Goal: Obtain resource: Download file/media

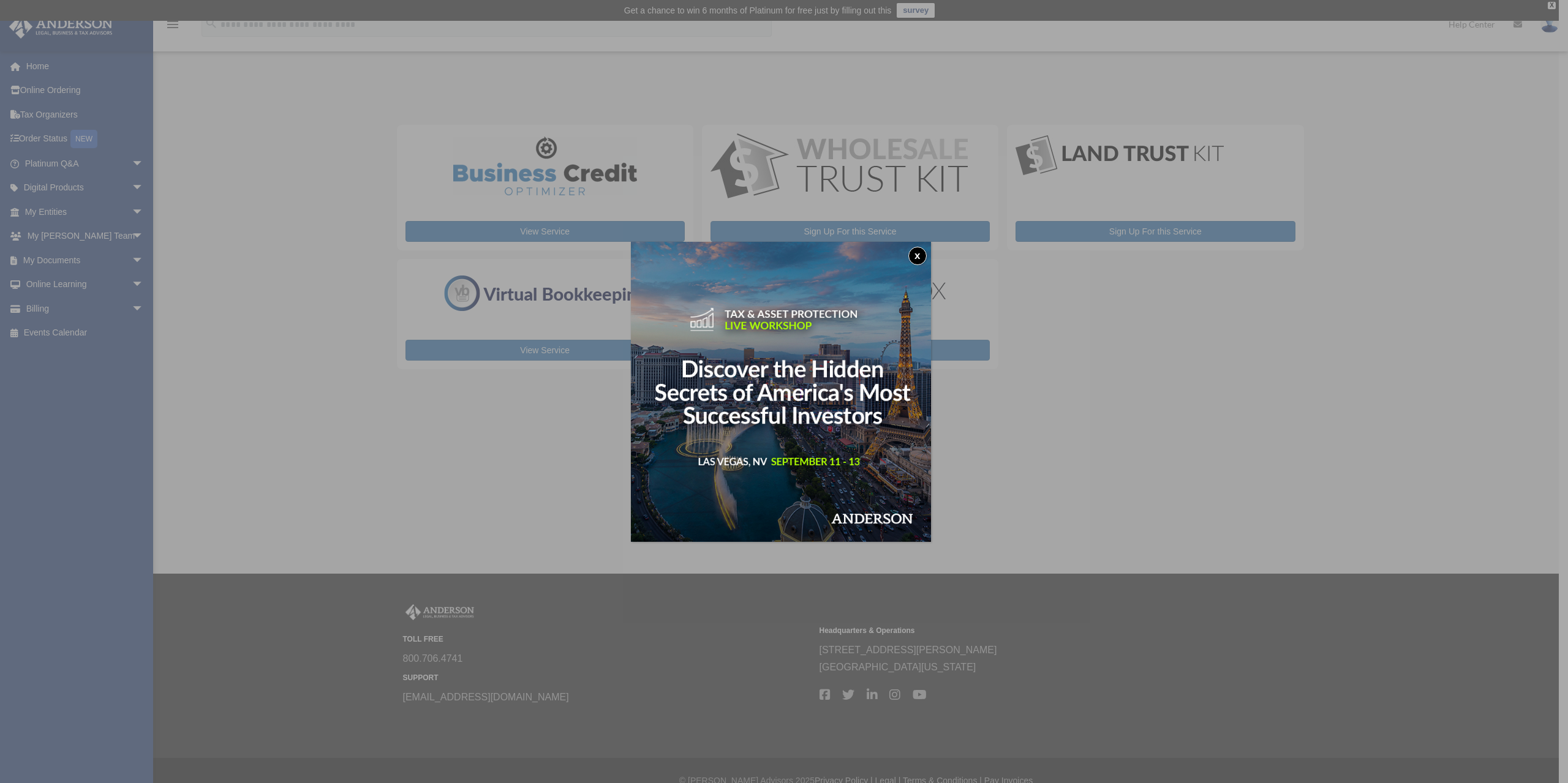
click at [915, 255] on button "x" at bounding box center [917, 256] width 19 height 18
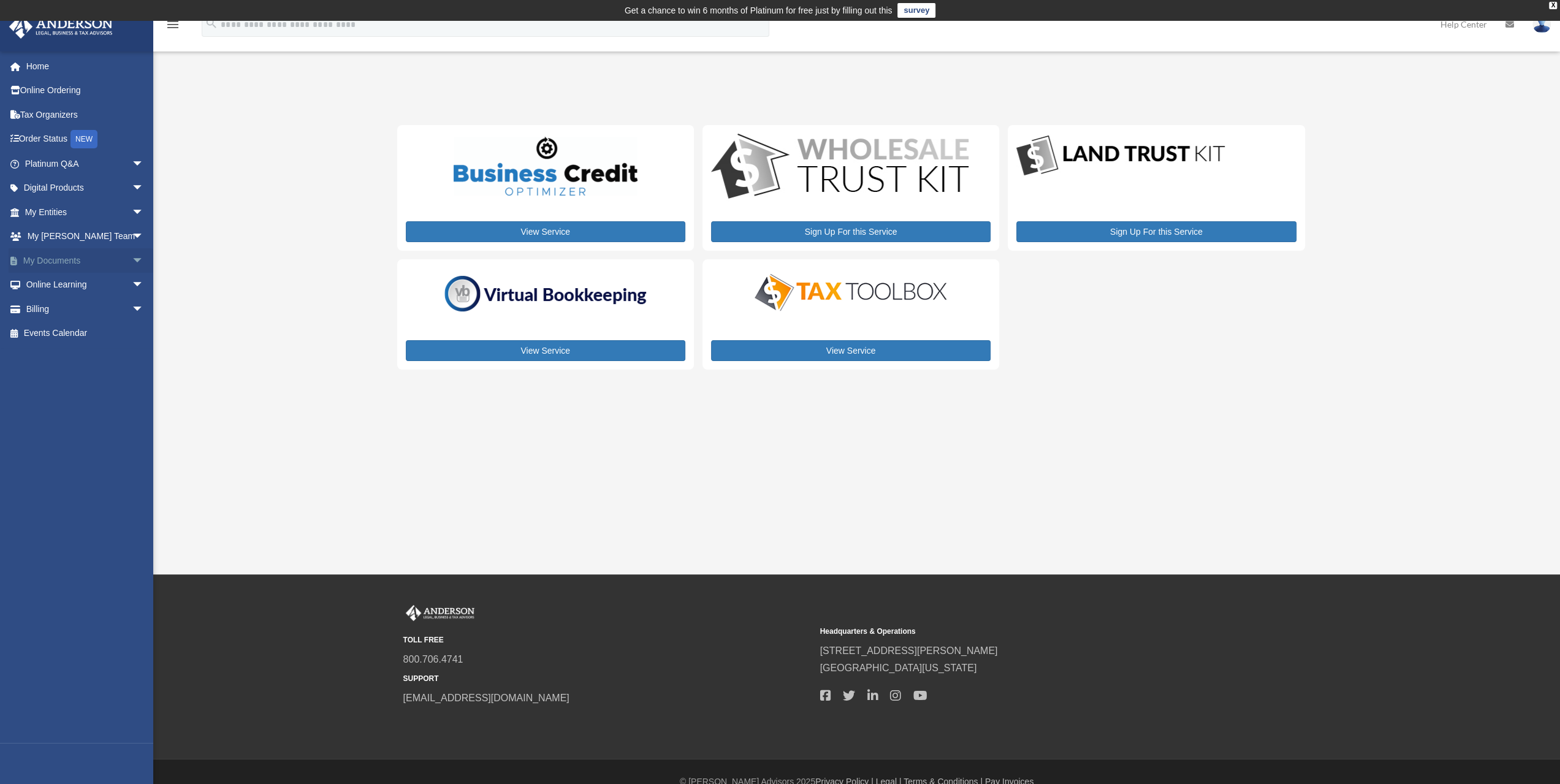
click at [131, 257] on span "arrow_drop_down" at bounding box center [144, 261] width 25 height 25
click at [54, 286] on link "Box" at bounding box center [90, 285] width 145 height 25
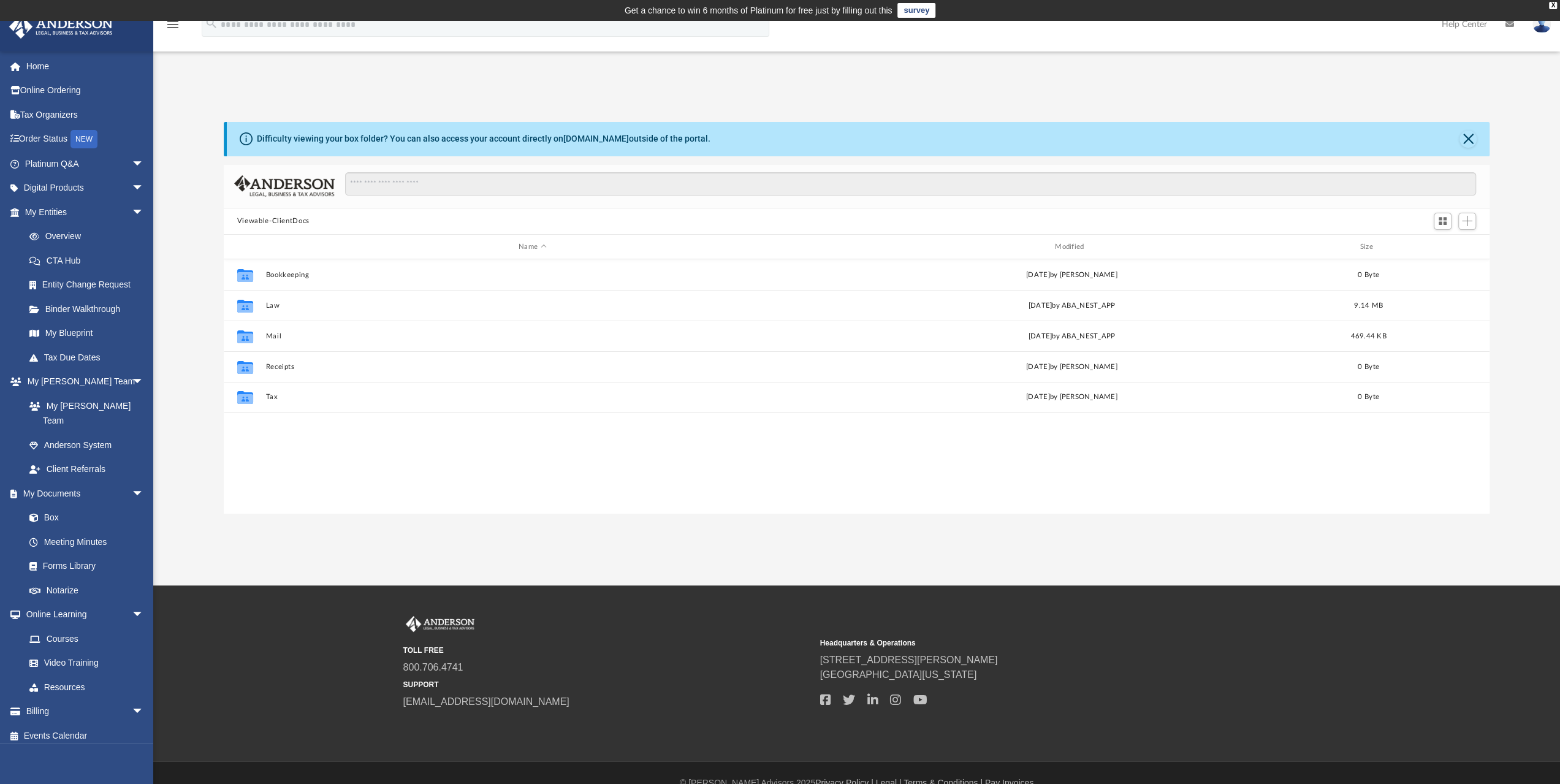
scroll to position [269, 1256]
click at [1080, 247] on div "Modified" at bounding box center [1071, 247] width 534 height 11
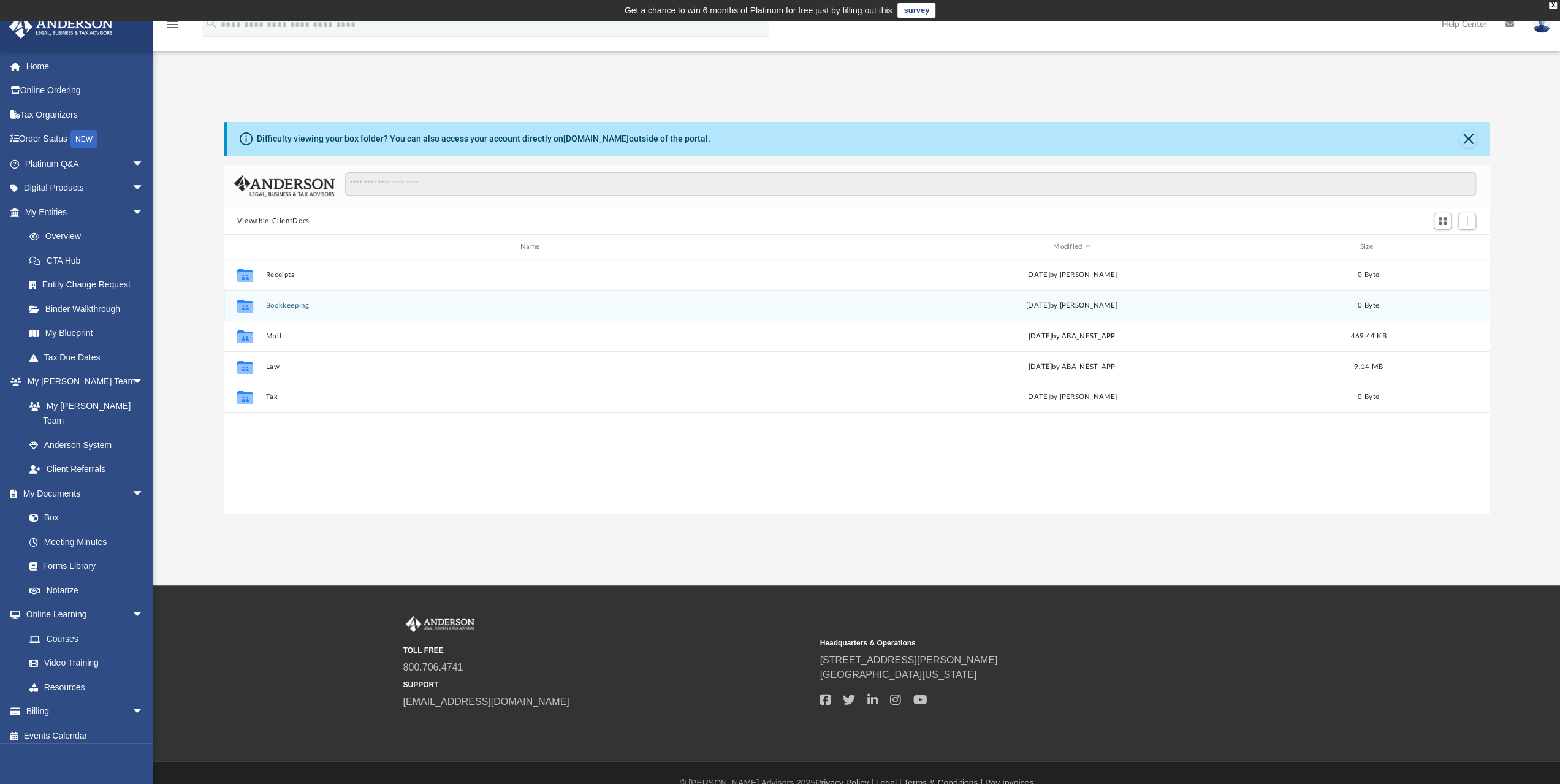
click at [287, 303] on button "Bookkeeping" at bounding box center [532, 305] width 534 height 8
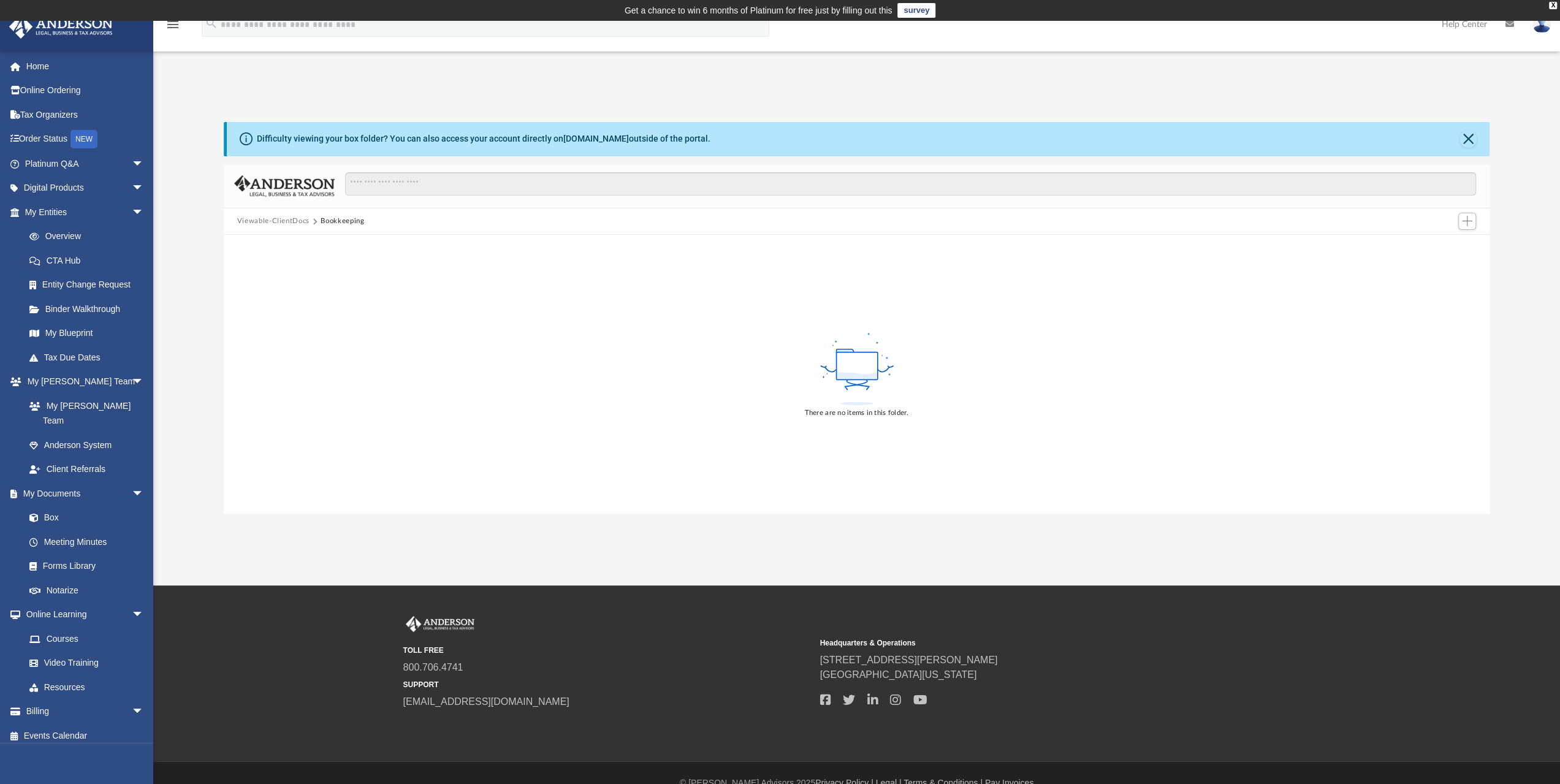
click at [277, 223] on button "Viewable-ClientDocs" at bounding box center [273, 221] width 72 height 11
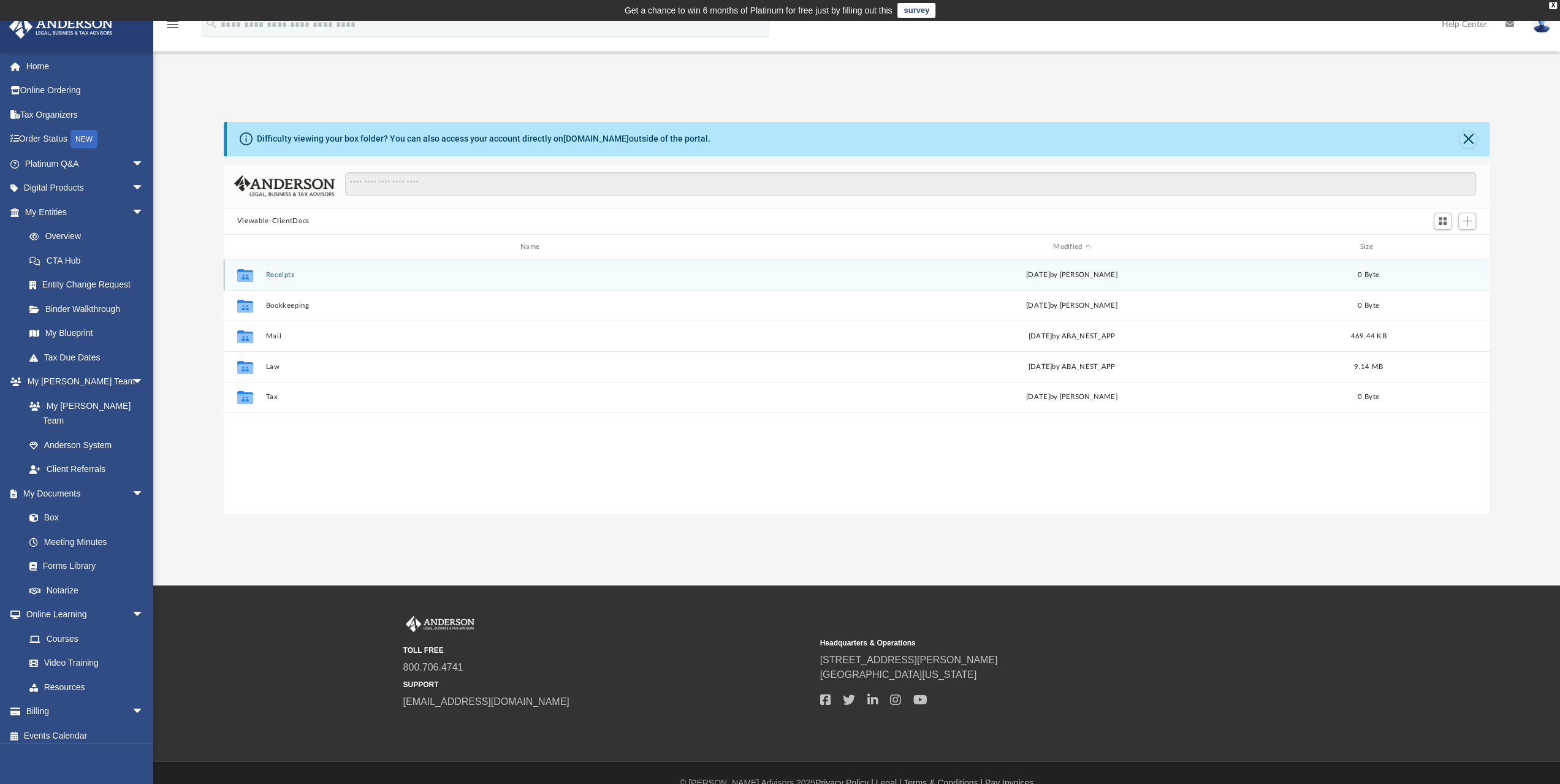
click at [283, 277] on button "Receipts" at bounding box center [532, 275] width 534 height 8
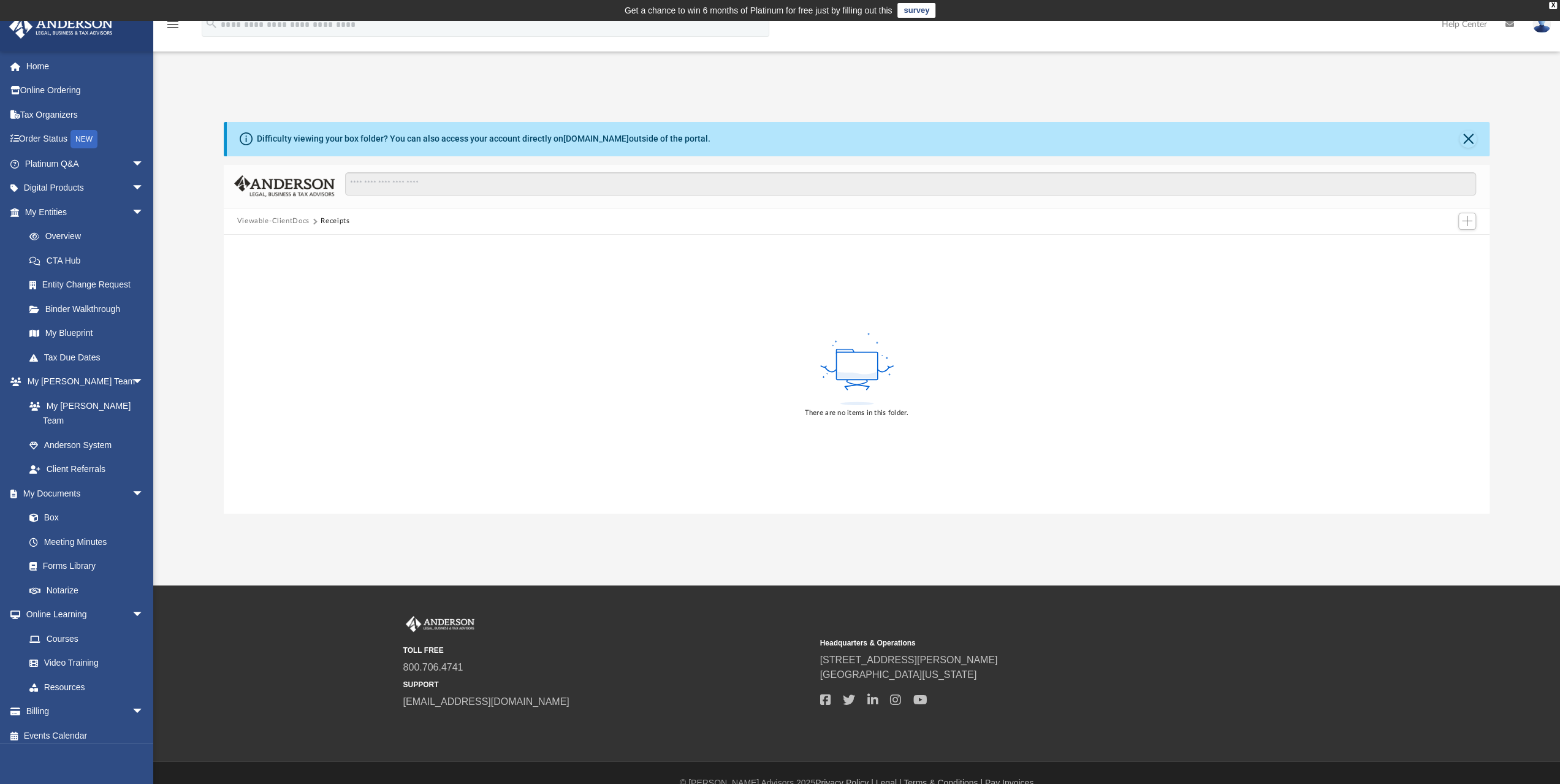
click at [287, 220] on button "Viewable-ClientDocs" at bounding box center [273, 221] width 72 height 11
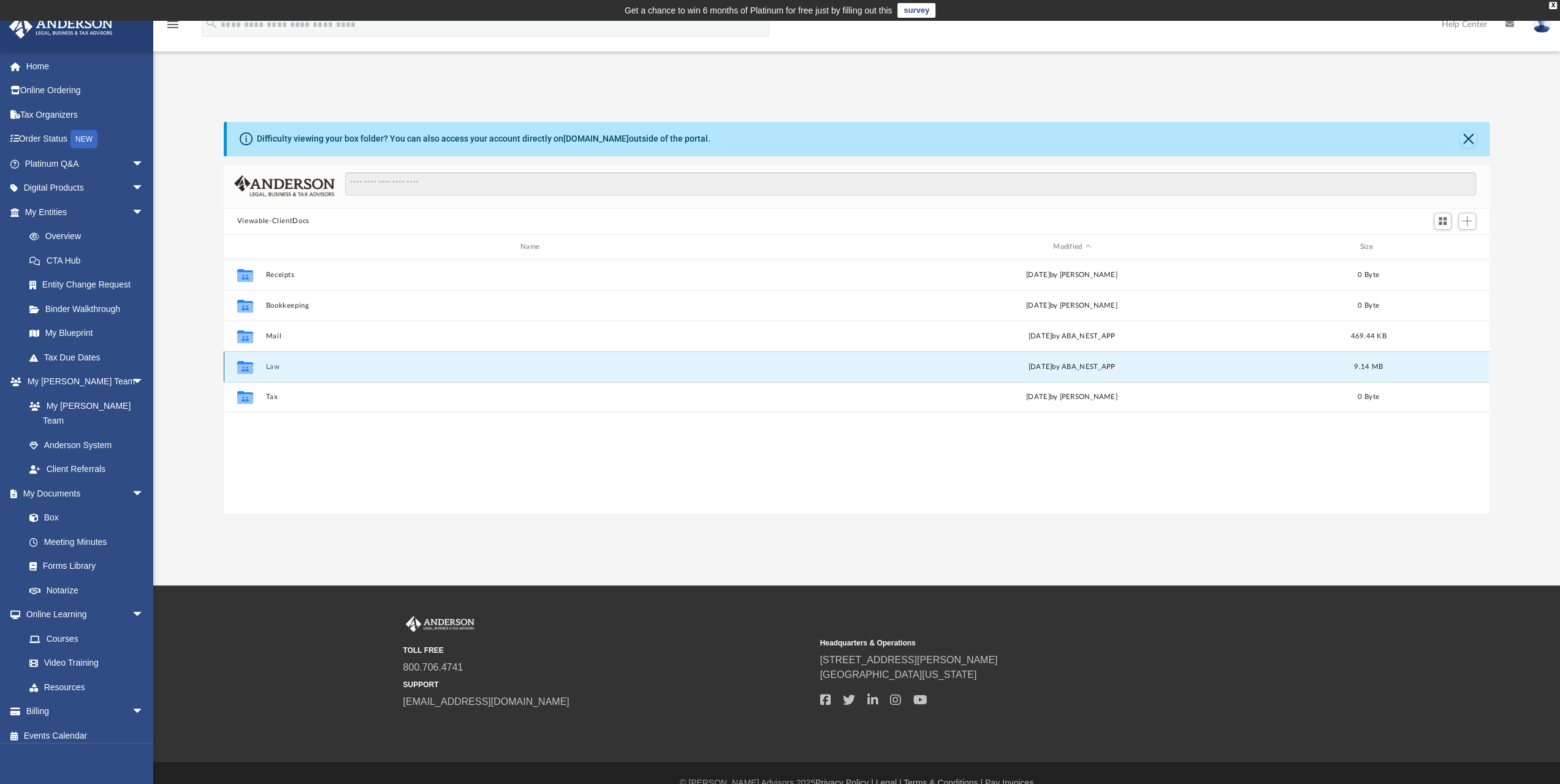
click at [273, 367] on button "Law" at bounding box center [532, 367] width 534 height 8
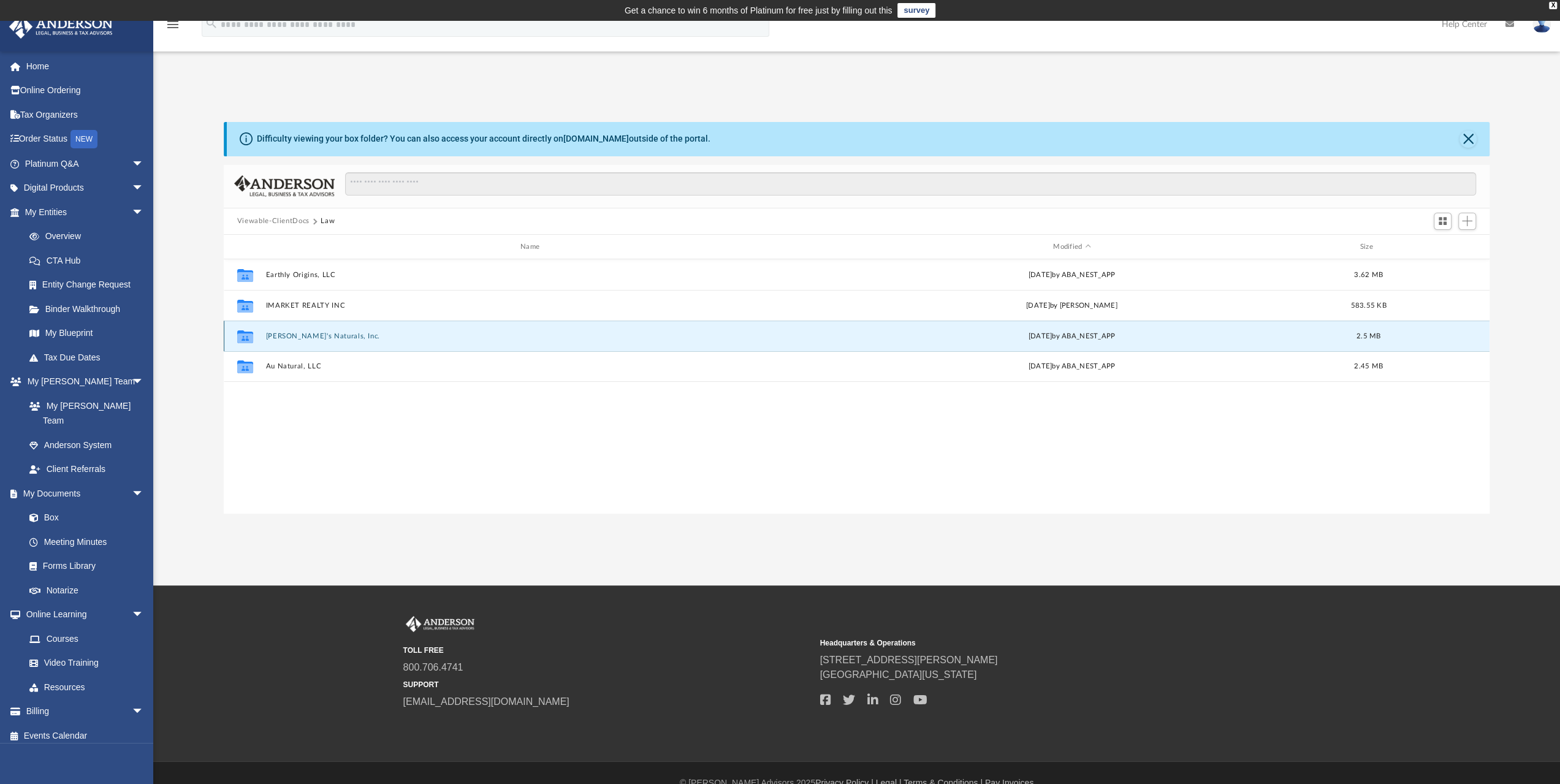
click at [294, 335] on button "Lola's Naturals, Inc." at bounding box center [532, 336] width 534 height 8
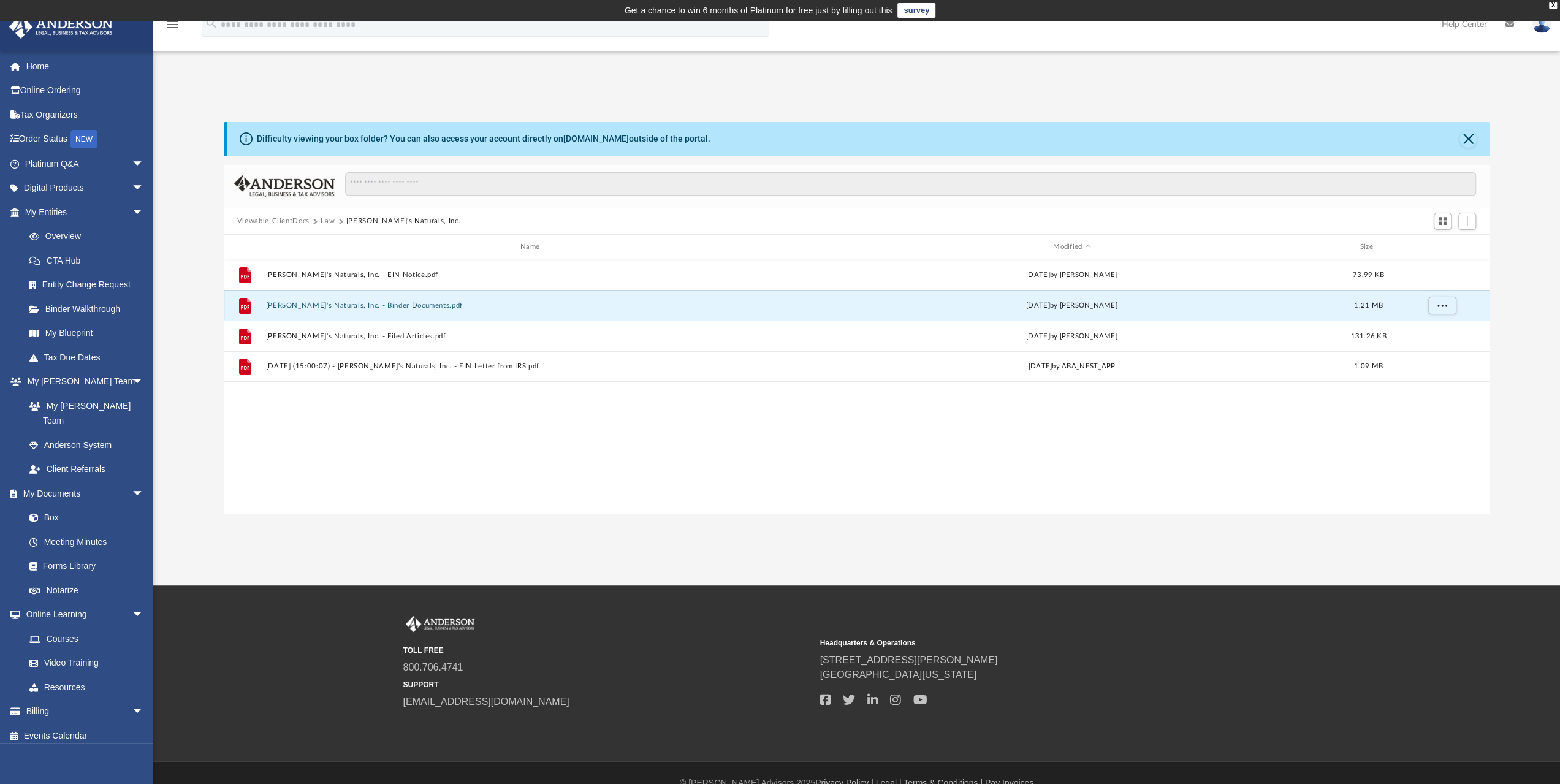
click at [330, 304] on button "Lola's Naturals, Inc. - Binder Documents.pdf" at bounding box center [532, 305] width 534 height 8
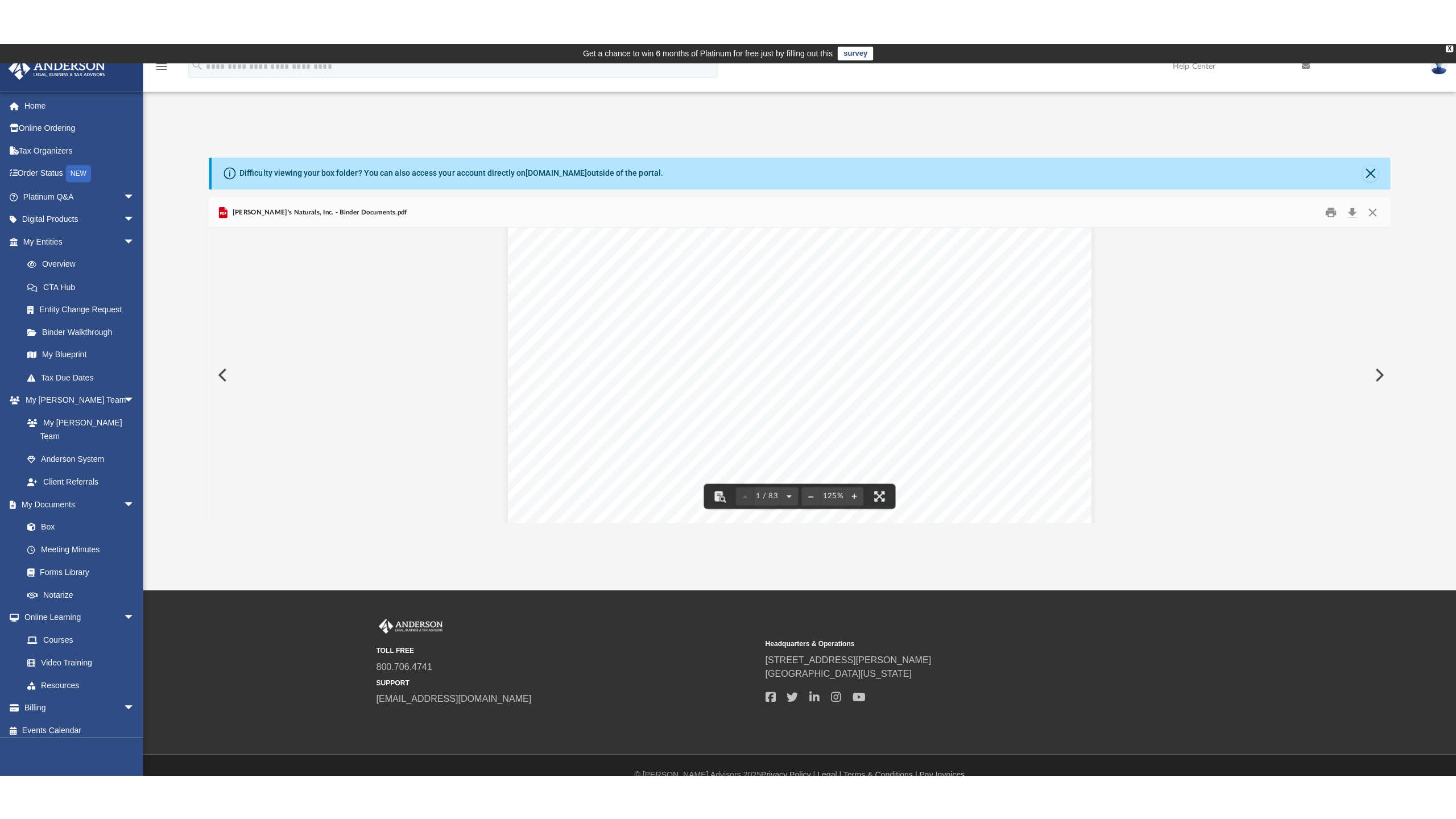
scroll to position [171, 0]
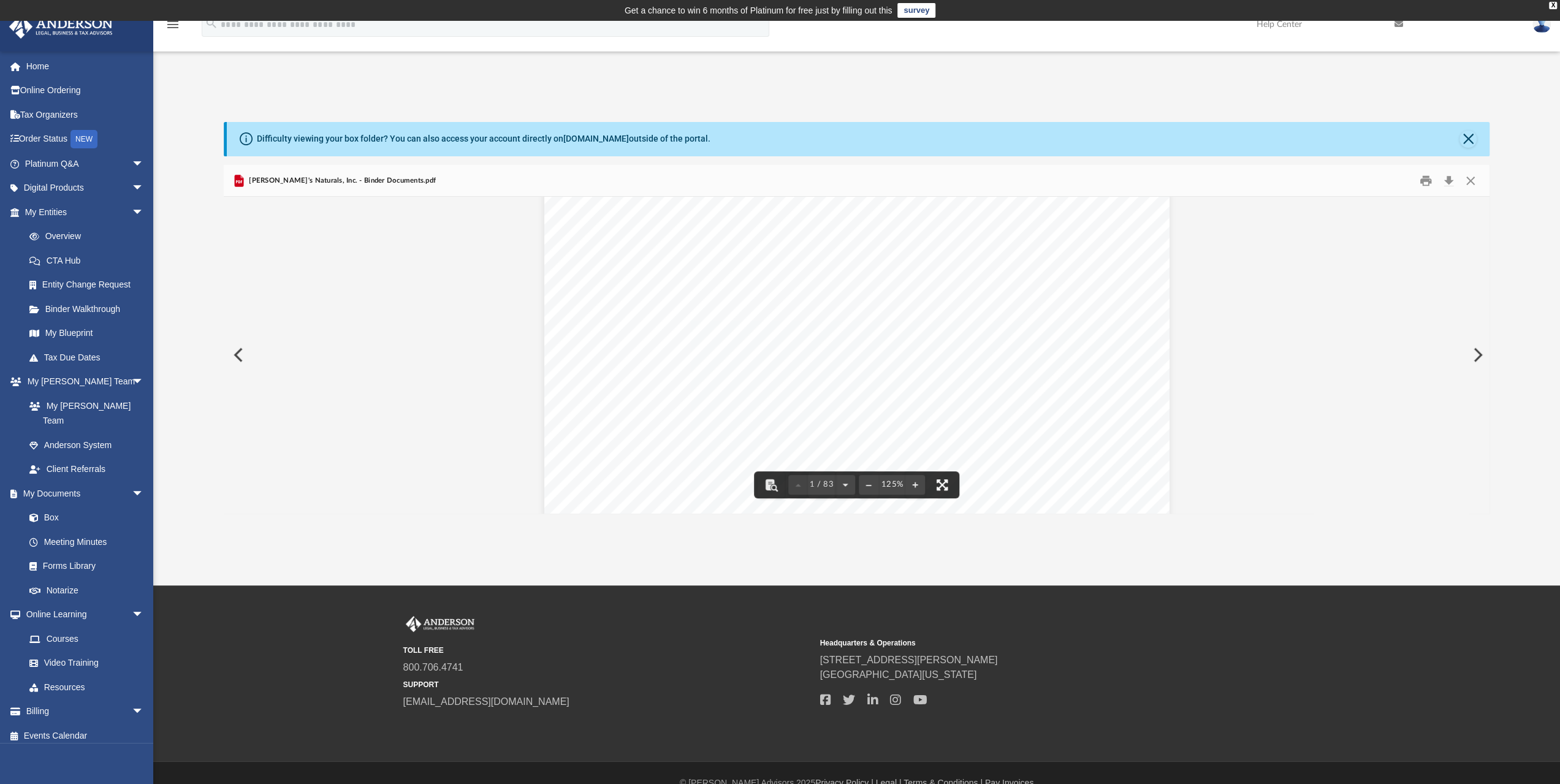
click at [944, 486] on button "File preview" at bounding box center [942, 485] width 27 height 27
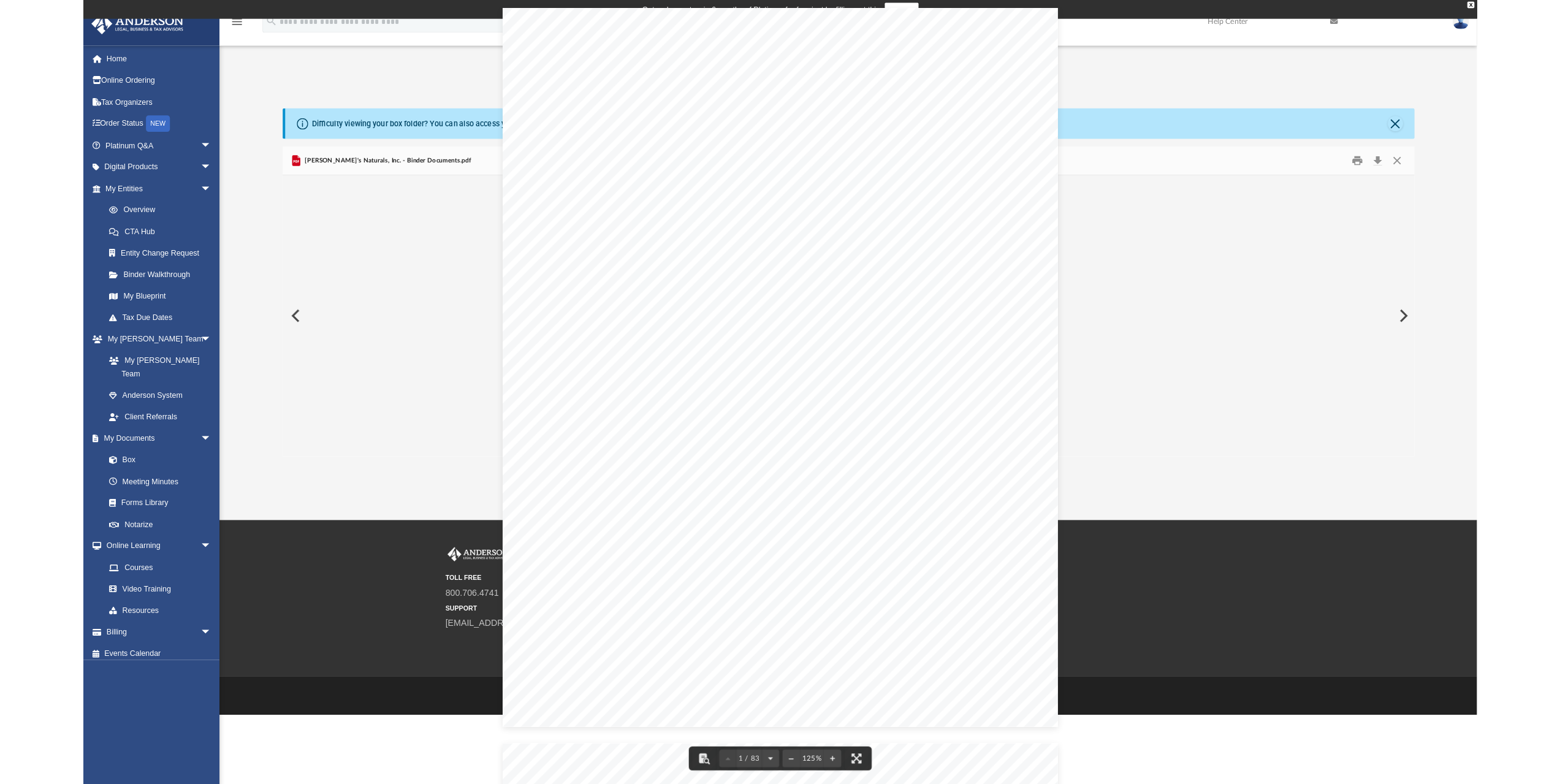
scroll to position [269, 1256]
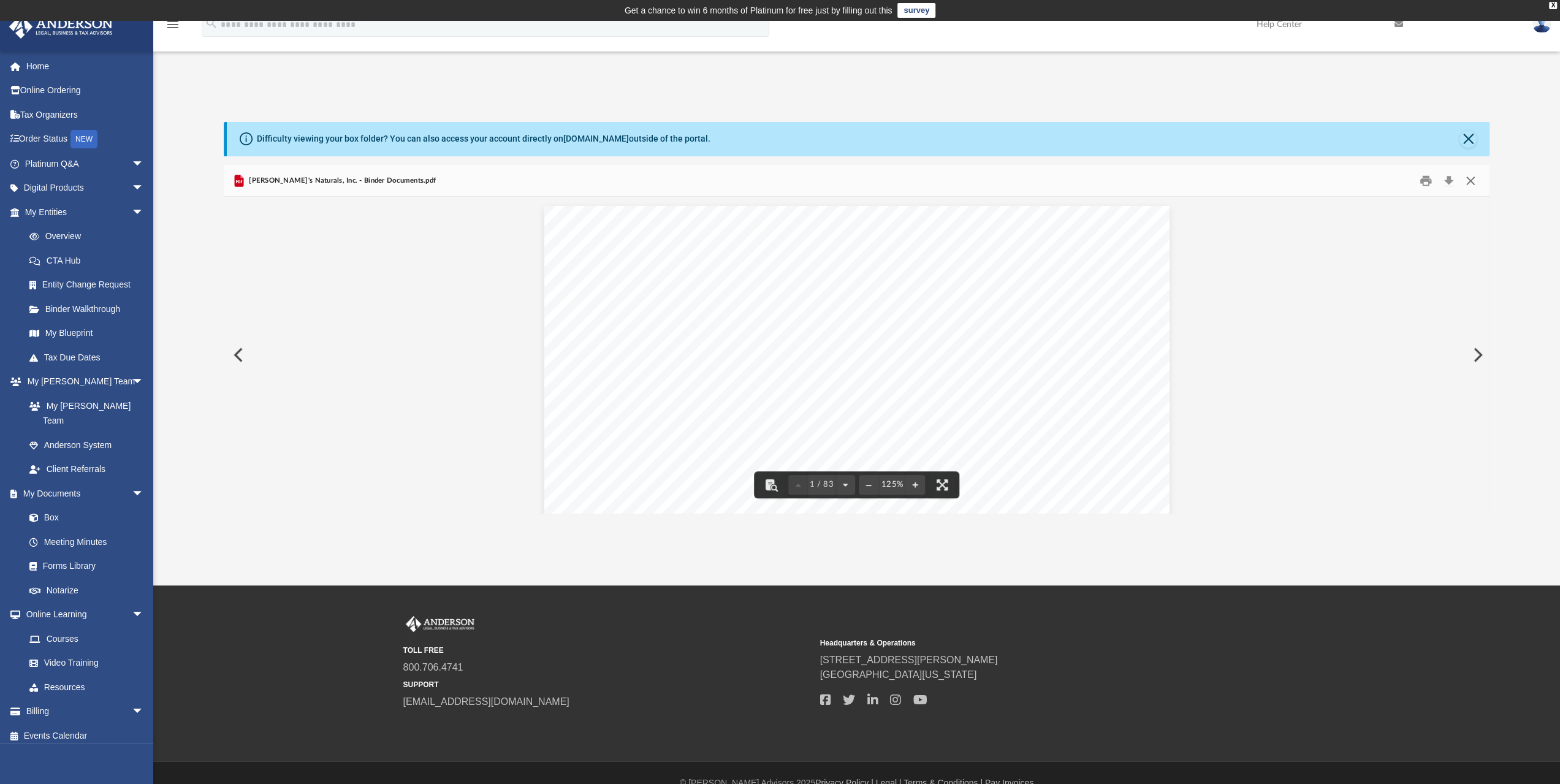
click at [1476, 176] on button "Close" at bounding box center [1470, 180] width 22 height 19
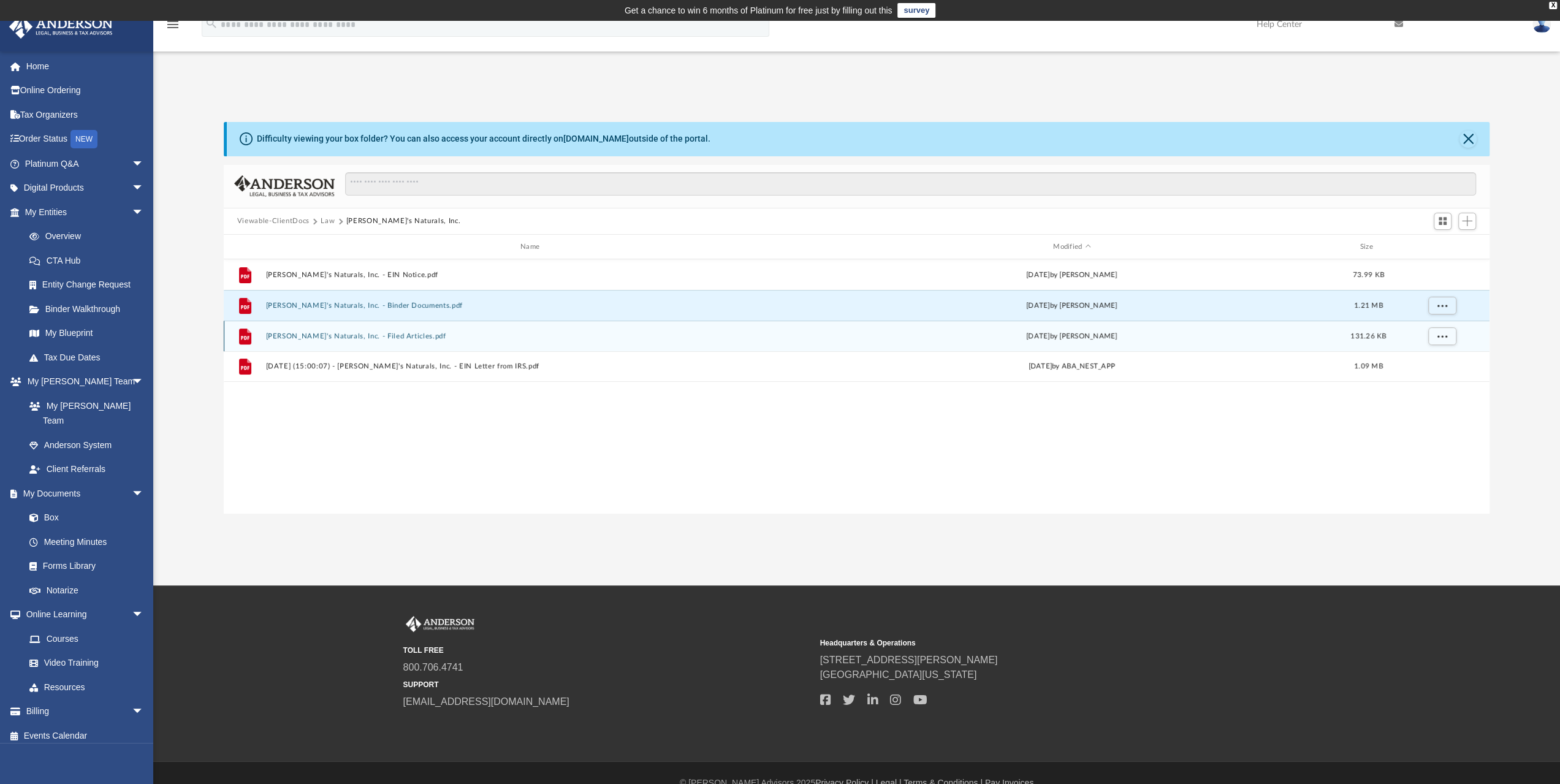
click at [362, 338] on button "Lola's Naturals, Inc. - Filed Articles.pdf" at bounding box center [532, 336] width 534 height 8
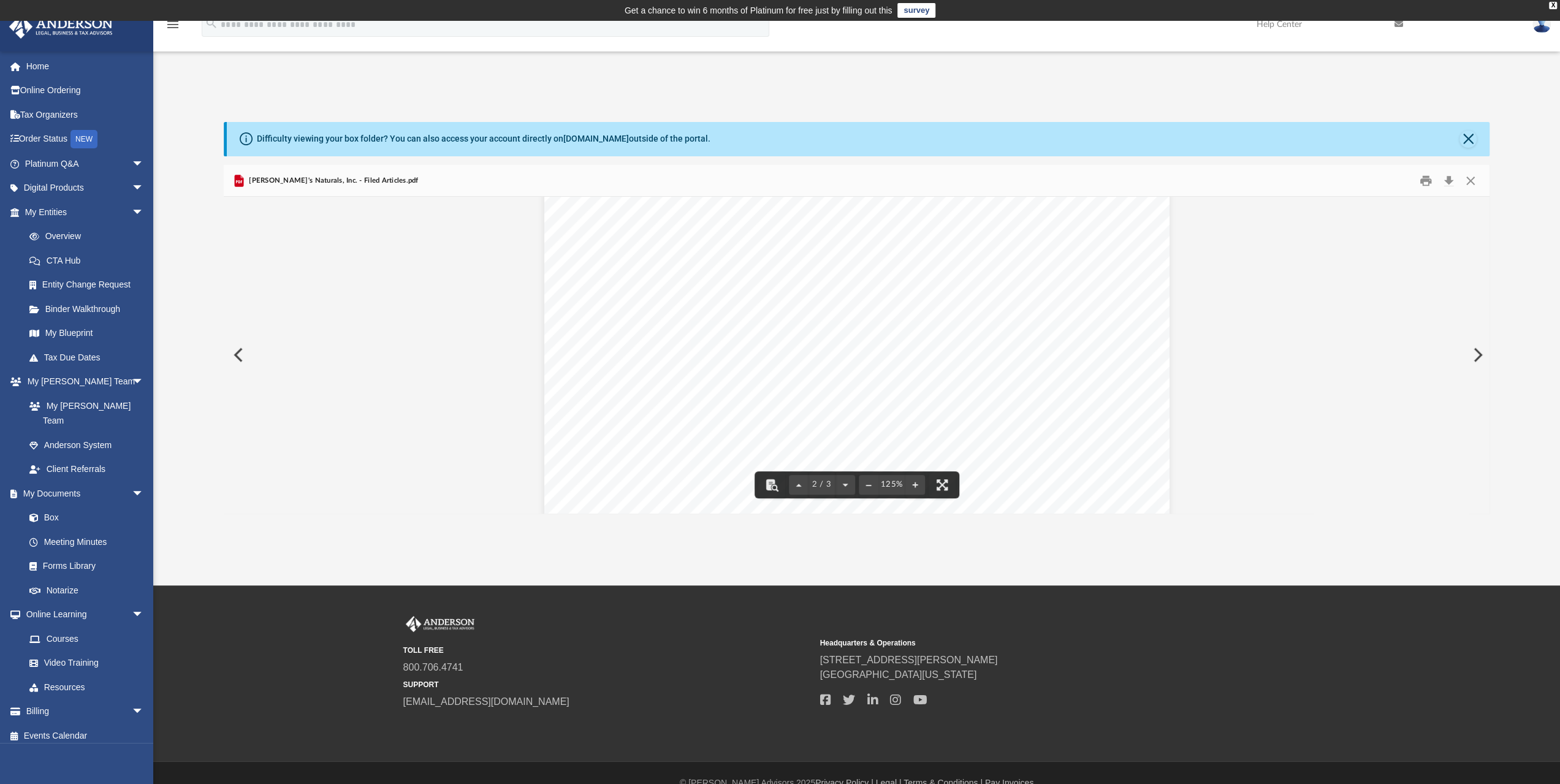
scroll to position [562, 0]
click at [1469, 178] on button "Close" at bounding box center [1470, 180] width 22 height 19
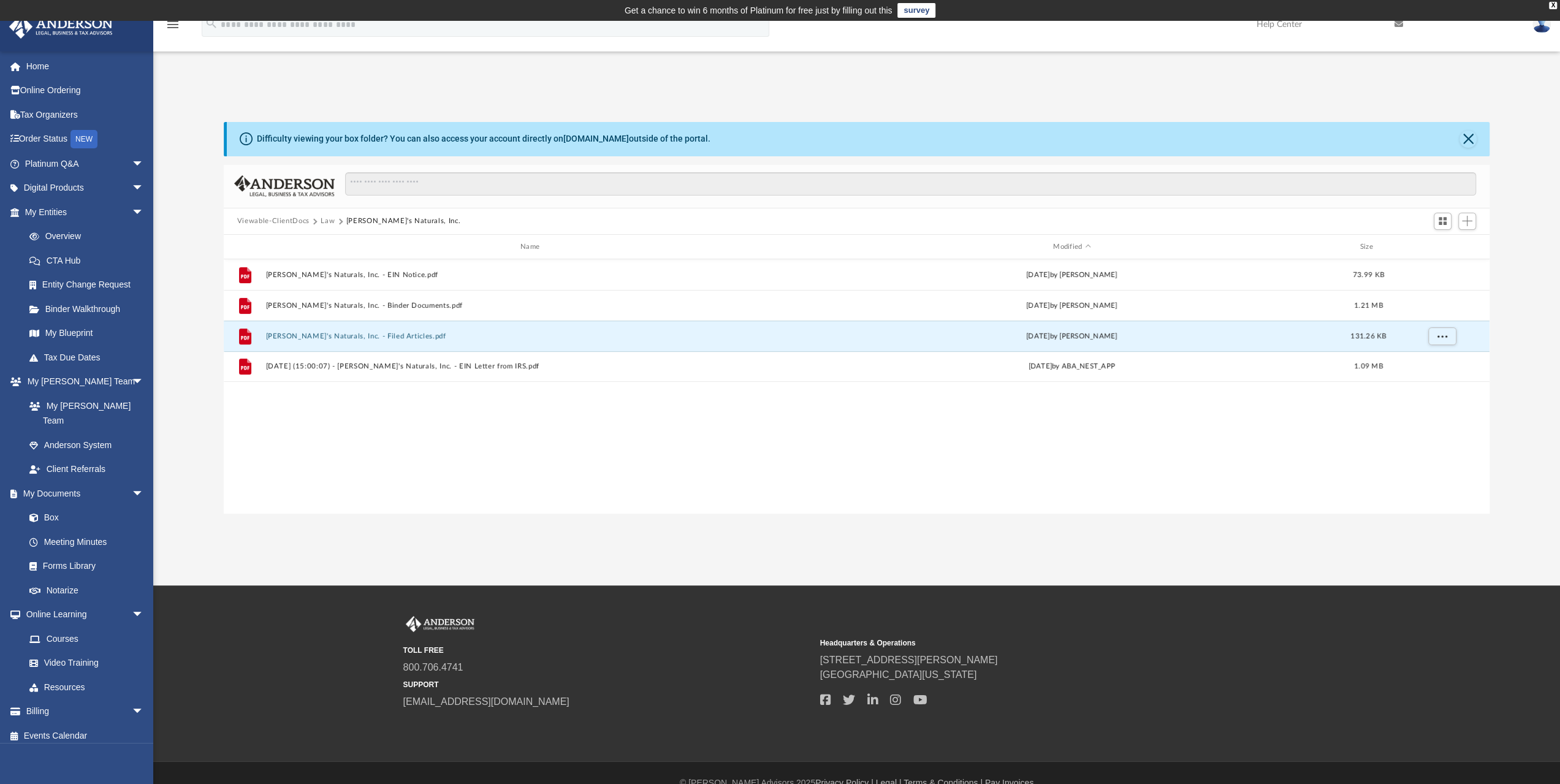
click at [265, 220] on button "Viewable-ClientDocs" at bounding box center [273, 221] width 72 height 11
